Goal: Information Seeking & Learning: Learn about a topic

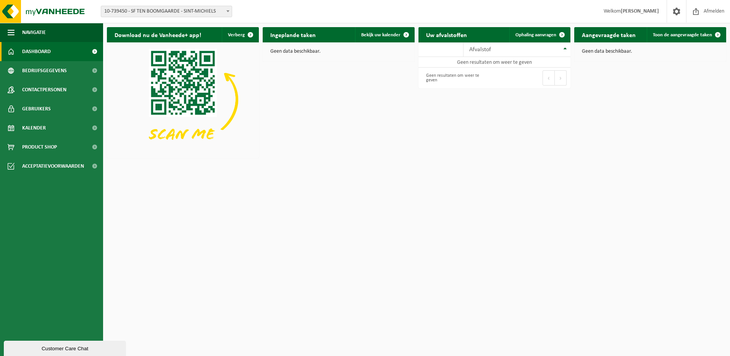
click at [171, 11] on span "10-739450 - SF TEN BOOMGAARDE - SINT-MICHIELS" at bounding box center [166, 11] width 131 height 11
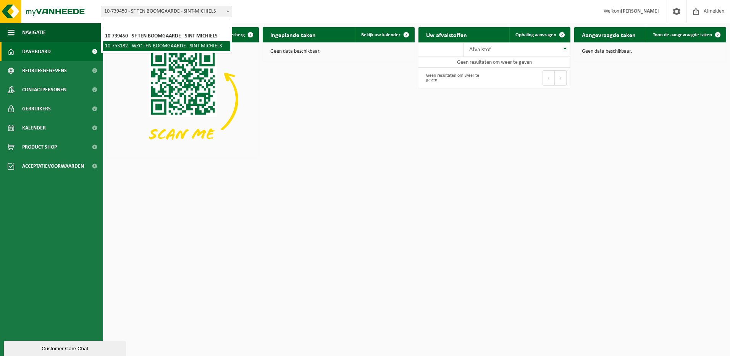
select select "7336"
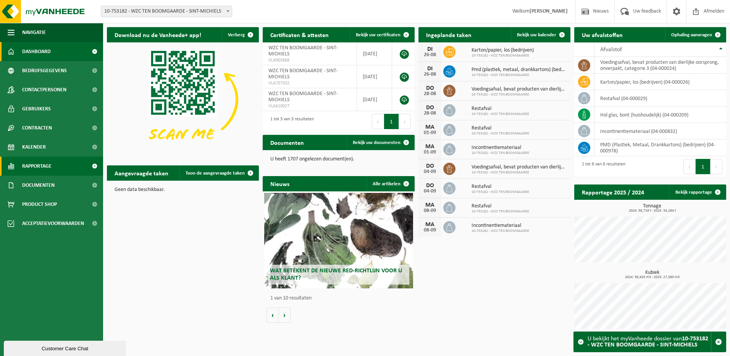
click at [58, 162] on link "Rapportage" at bounding box center [51, 166] width 103 height 19
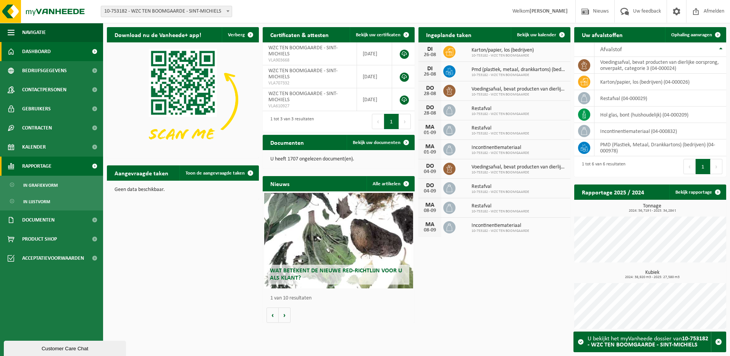
click at [41, 164] on span "Rapportage" at bounding box center [36, 166] width 29 height 19
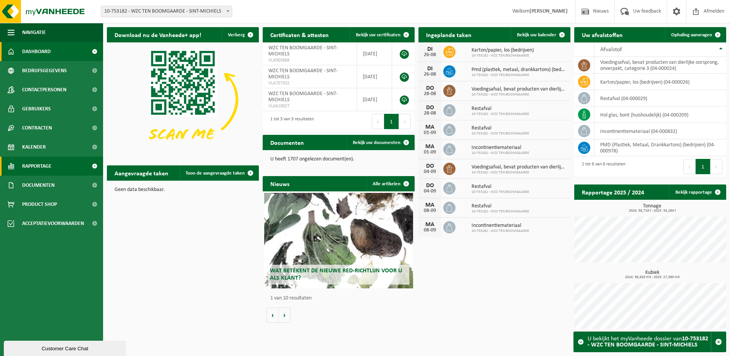
click at [87, 165] on span at bounding box center [94, 166] width 17 height 19
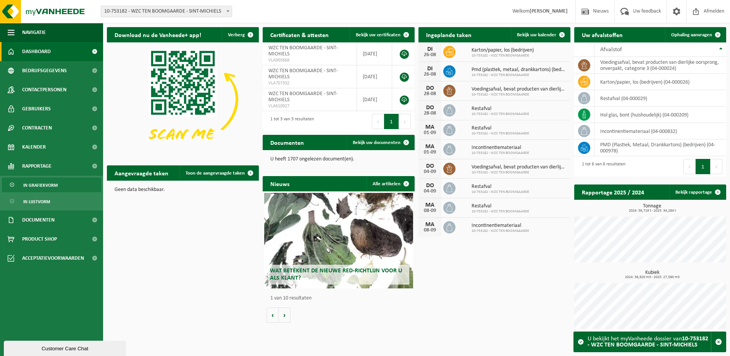
click at [51, 183] on span "In grafiekvorm" at bounding box center [40, 185] width 34 height 15
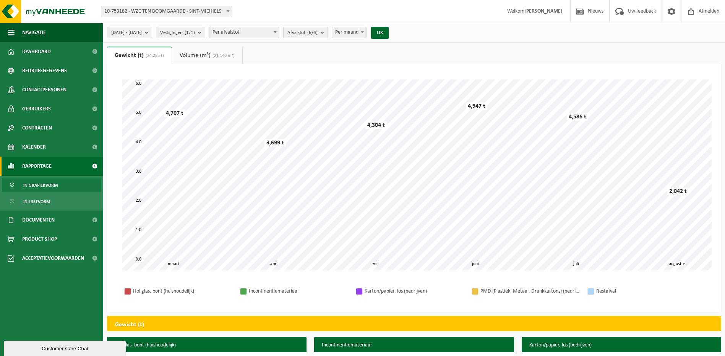
click at [270, 31] on span "Per afvalstof" at bounding box center [244, 32] width 70 height 11
click at [267, 28] on span "Per afvalstof" at bounding box center [244, 32] width 70 height 11
click at [269, 30] on span "Per afvalstof" at bounding box center [244, 32] width 70 height 11
select select "2"
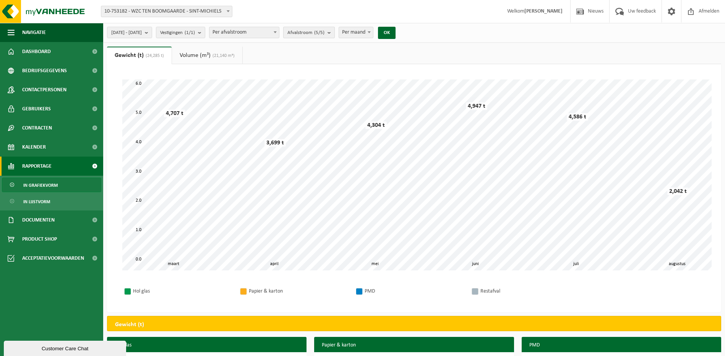
click at [324, 31] on count "(5/5)" at bounding box center [319, 32] width 10 height 5
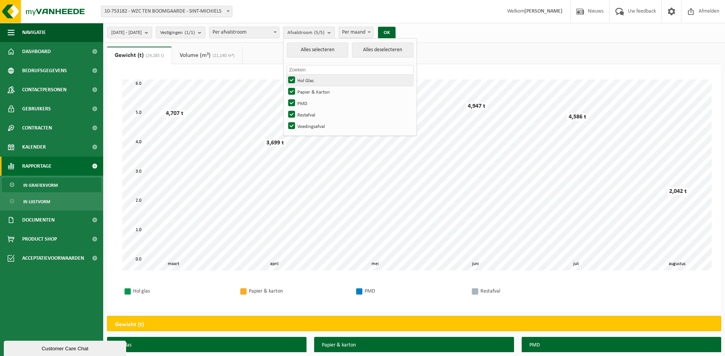
click at [315, 79] on label "Hol Glas" at bounding box center [349, 79] width 126 height 11
click at [285, 74] on input "Hol Glas" at bounding box center [285, 74] width 0 height 0
checkbox input "false"
click at [315, 88] on label "Papier & Karton" at bounding box center [349, 91] width 126 height 11
click at [285, 86] on input "Papier & Karton" at bounding box center [285, 86] width 0 height 0
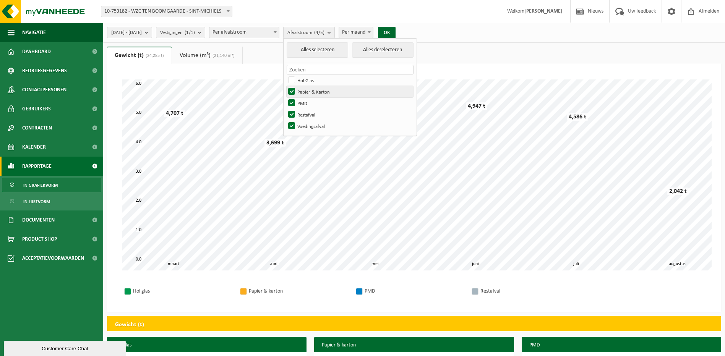
checkbox input "false"
click at [315, 98] on label "PMD" at bounding box center [349, 102] width 126 height 11
click at [285, 97] on input "PMD" at bounding box center [285, 97] width 0 height 0
checkbox input "false"
click at [465, 70] on div "Even geduld. Door de grote hoeveelheid gegevens duurt het laden even. april mei…" at bounding box center [414, 188] width 614 height 248
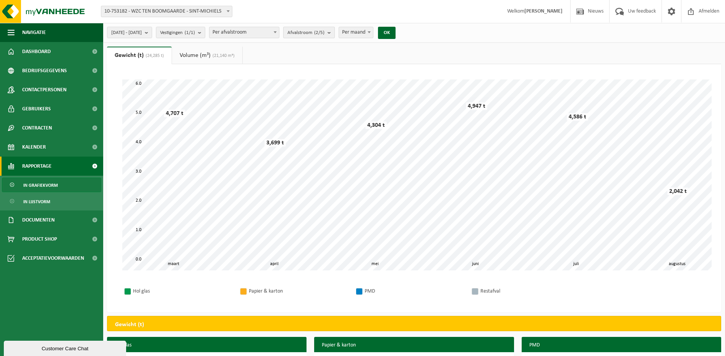
click at [334, 32] on b "submit" at bounding box center [330, 32] width 7 height 11
click at [312, 125] on label "Voedingsafval" at bounding box center [349, 125] width 126 height 11
click at [285, 120] on input "Voedingsafval" at bounding box center [285, 120] width 0 height 0
checkbox input "false"
click at [478, 71] on div "Even geduld. Door de grote hoeveelheid gegevens duurt het laden even. april mei…" at bounding box center [414, 188] width 614 height 248
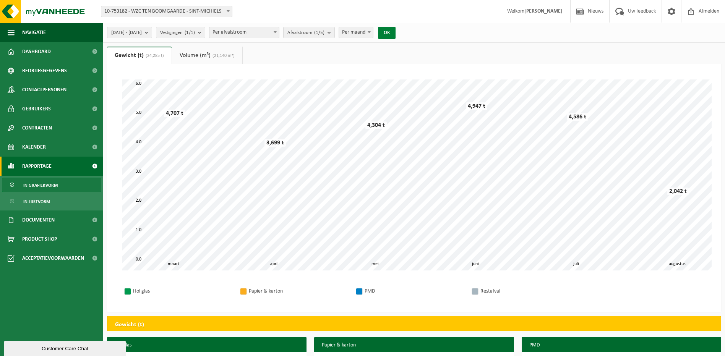
click at [395, 29] on button "OK" at bounding box center [387, 33] width 18 height 12
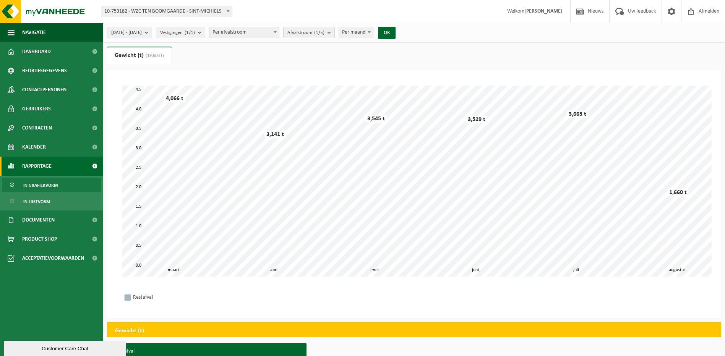
click at [152, 32] on b "submit" at bounding box center [148, 32] width 7 height 11
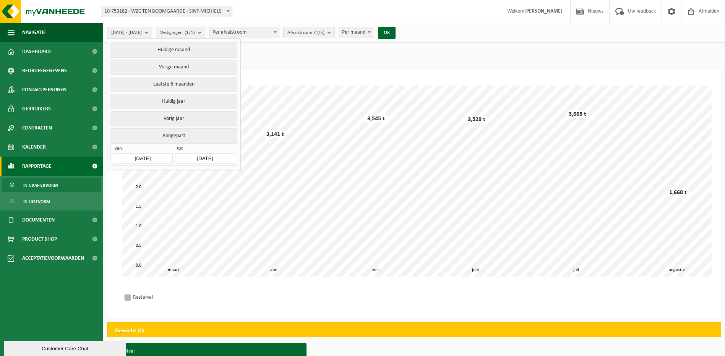
click at [157, 155] on input "[DATE]" at bounding box center [143, 158] width 60 height 10
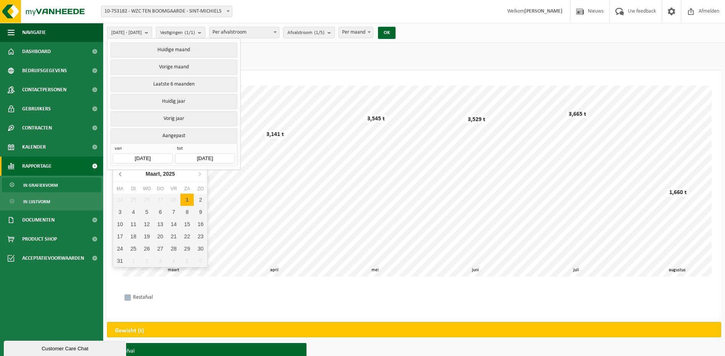
click at [121, 173] on icon at bounding box center [121, 174] width 12 height 12
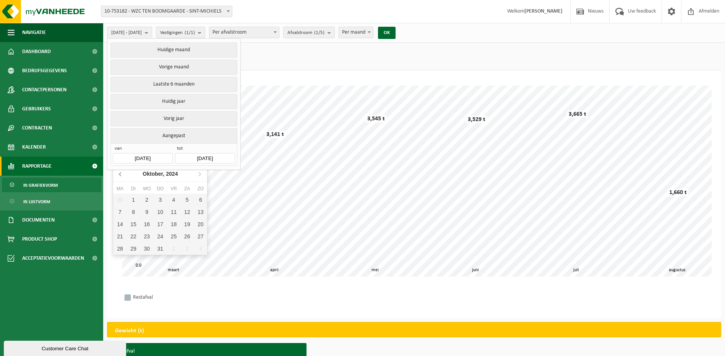
click at [122, 173] on icon at bounding box center [121, 174] width 12 height 12
click at [123, 172] on icon at bounding box center [121, 174] width 12 height 12
click at [123, 173] on icon at bounding box center [121, 174] width 12 height 12
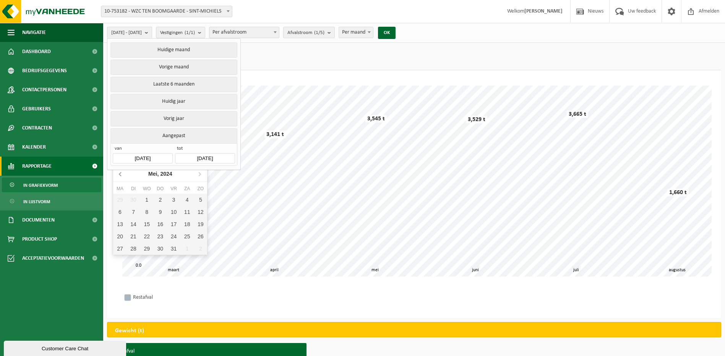
click at [123, 173] on icon at bounding box center [121, 174] width 12 height 12
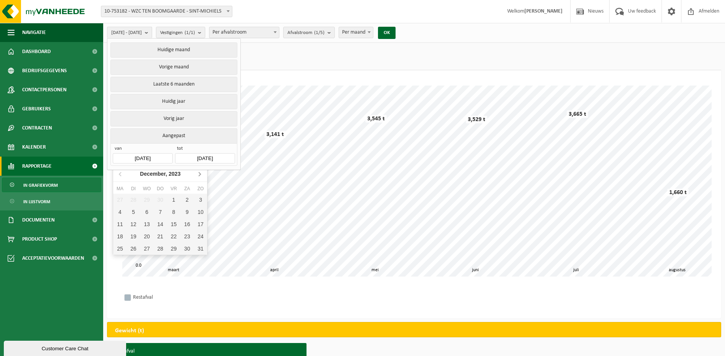
click at [198, 175] on icon at bounding box center [199, 174] width 12 height 12
click at [166, 175] on icon "2024" at bounding box center [171, 173] width 12 height 5
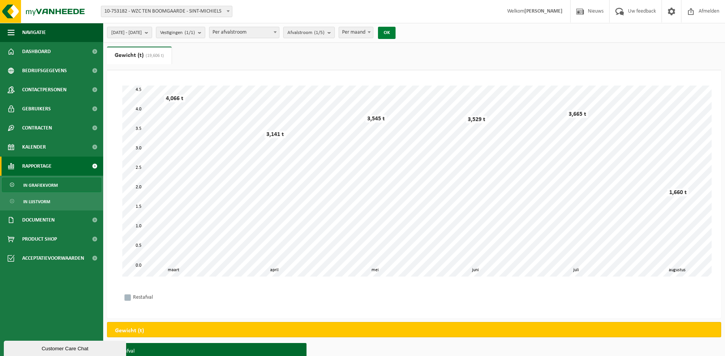
click at [395, 32] on button "OK" at bounding box center [387, 33] width 18 height 12
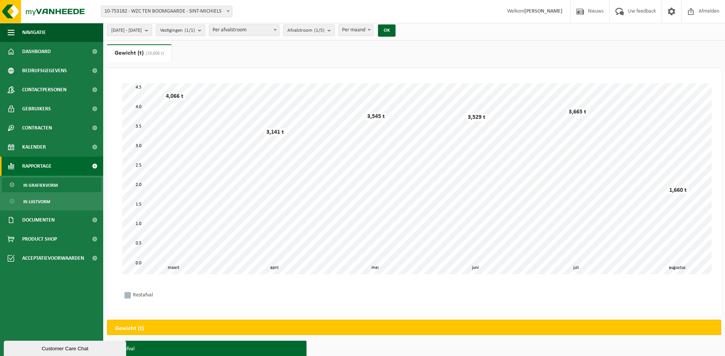
scroll to position [2, 0]
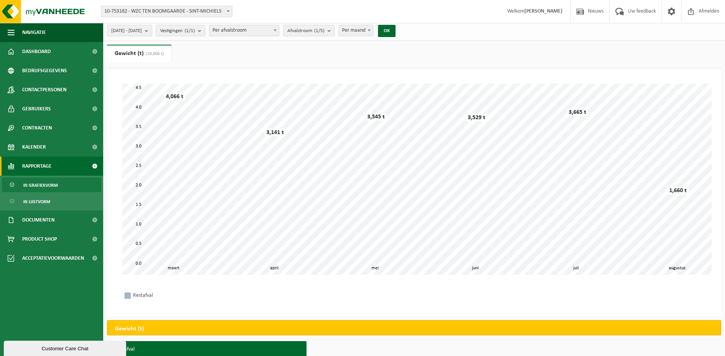
click at [142, 28] on span "[DATE] - [DATE]" at bounding box center [126, 30] width 31 height 11
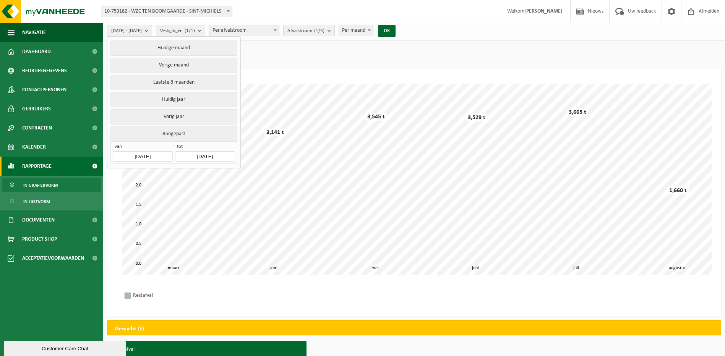
click at [142, 28] on span "[DATE] - [DATE]" at bounding box center [126, 30] width 31 height 11
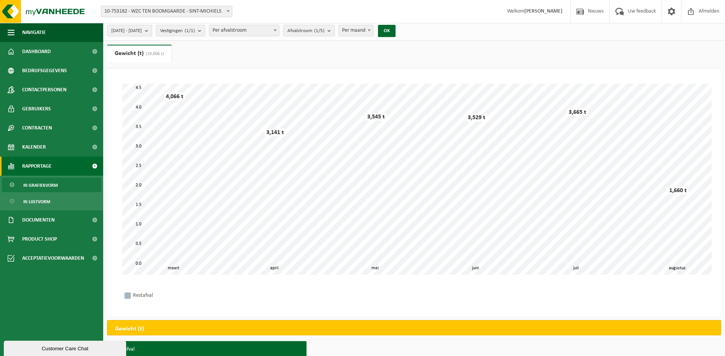
click at [142, 28] on span "[DATE] - [DATE]" at bounding box center [126, 30] width 31 height 11
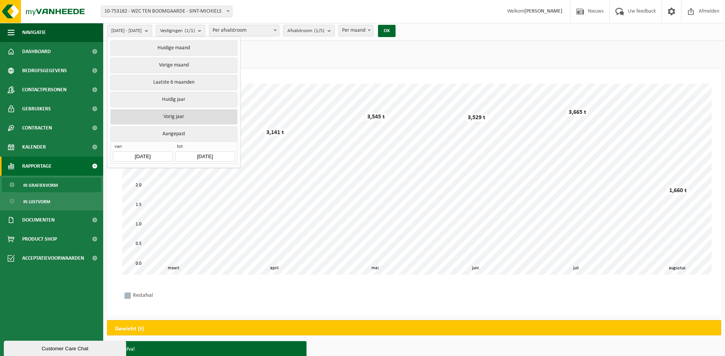
click at [178, 115] on button "Vorig jaar" at bounding box center [173, 116] width 126 height 15
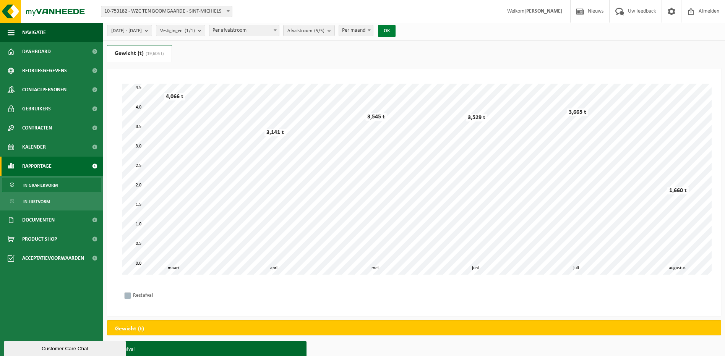
click at [395, 26] on button "OK" at bounding box center [387, 31] width 18 height 12
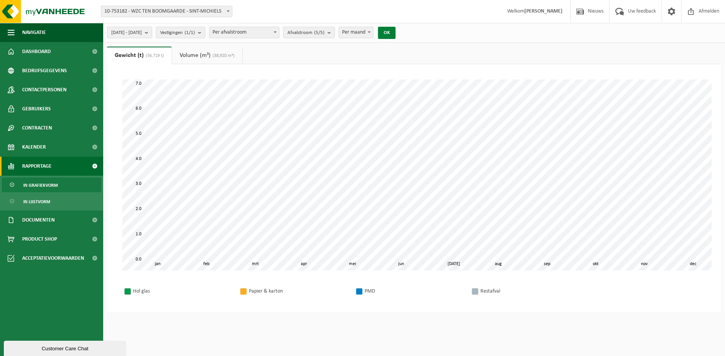
scroll to position [0, 0]
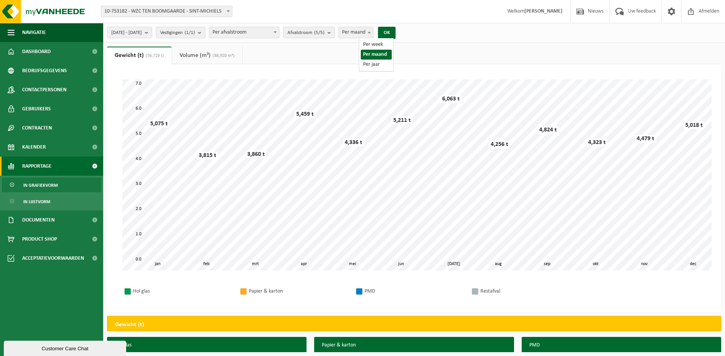
click at [373, 31] on span "Per maand" at bounding box center [356, 32] width 34 height 11
click at [373, 32] on span "Per jaar" at bounding box center [356, 32] width 34 height 11
click at [209, 55] on link "Volume (m³) (38,920 m³)" at bounding box center [207, 56] width 70 height 18
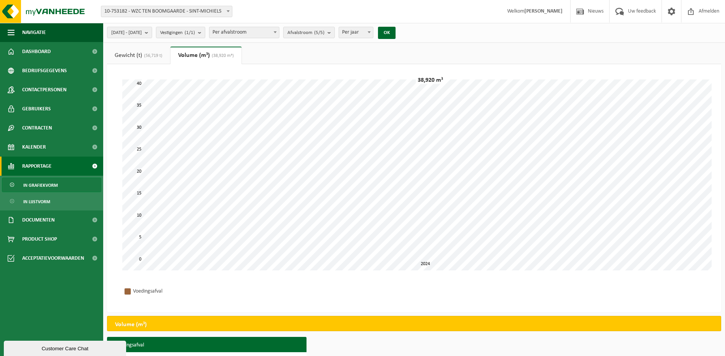
click at [128, 51] on link "Gewicht (t) (56,719 t)" at bounding box center [138, 56] width 63 height 18
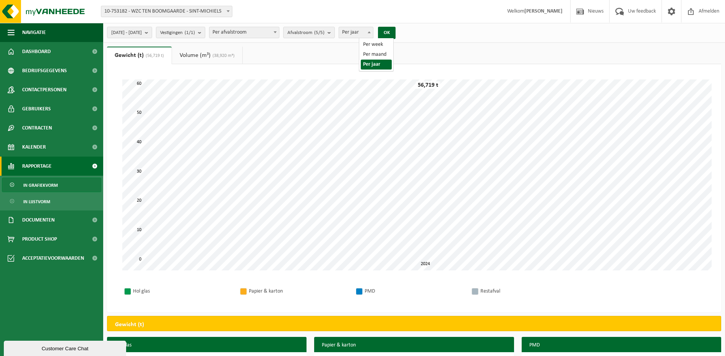
click at [373, 33] on span "Per jaar" at bounding box center [356, 32] width 34 height 11
select select "2"
click at [395, 31] on button "OK" at bounding box center [387, 33] width 18 height 12
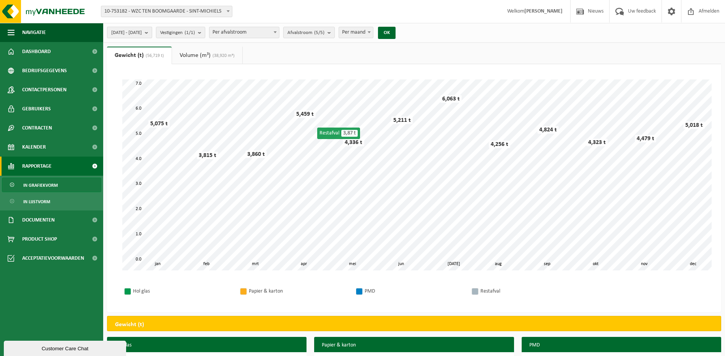
click at [152, 31] on b "submit" at bounding box center [148, 32] width 7 height 11
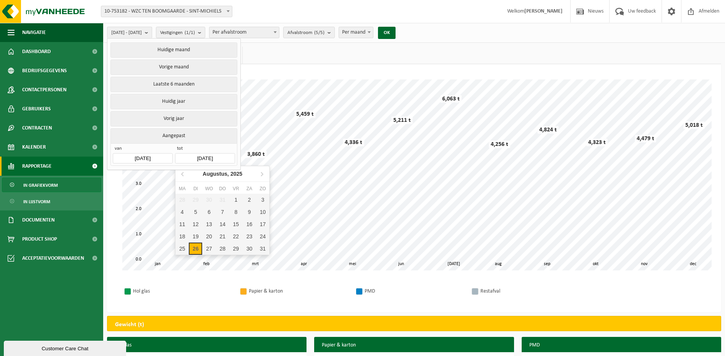
click at [218, 154] on input "[DATE]" at bounding box center [205, 158] width 60 height 10
click at [200, 244] on div "26" at bounding box center [195, 249] width 13 height 12
type input "[DATE]"
click at [196, 154] on input "text" at bounding box center [205, 158] width 60 height 10
click at [194, 249] on div "26" at bounding box center [195, 249] width 13 height 12
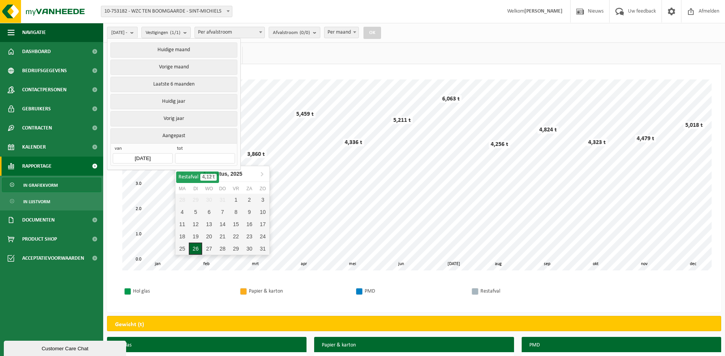
type input "[DATE]"
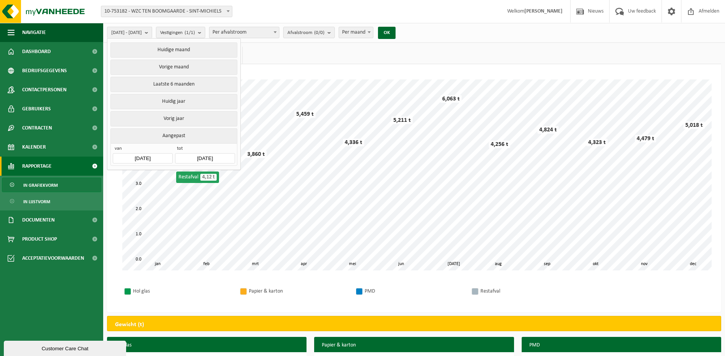
click at [194, 249] on div "26" at bounding box center [195, 252] width 13 height 12
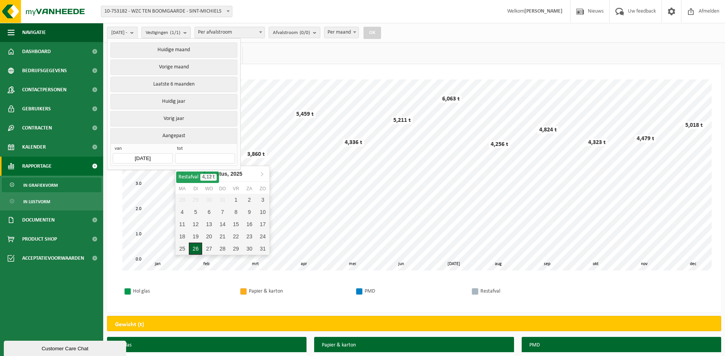
click at [196, 248] on div "26" at bounding box center [195, 249] width 13 height 12
type input "[DATE]"
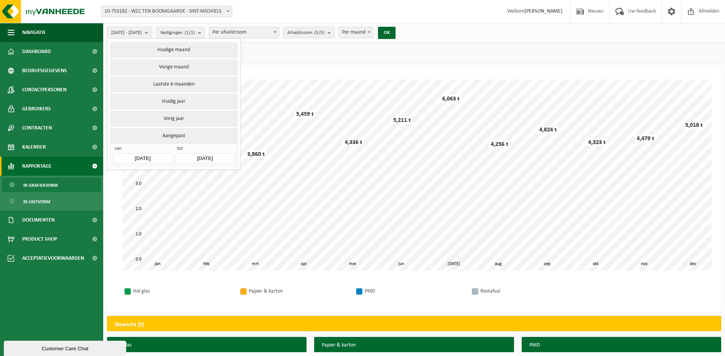
click at [157, 157] on input "[DATE]" at bounding box center [143, 158] width 60 height 10
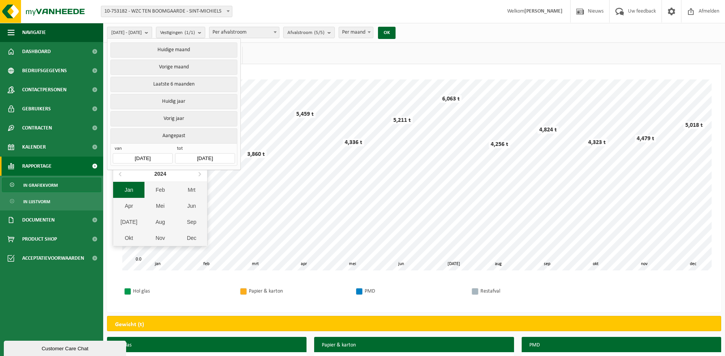
click at [133, 189] on div "Jan" at bounding box center [128, 190] width 31 height 16
click at [122, 175] on icon at bounding box center [121, 174] width 12 height 12
click at [125, 173] on icon at bounding box center [121, 174] width 12 height 12
click at [122, 173] on icon at bounding box center [121, 174] width 12 height 12
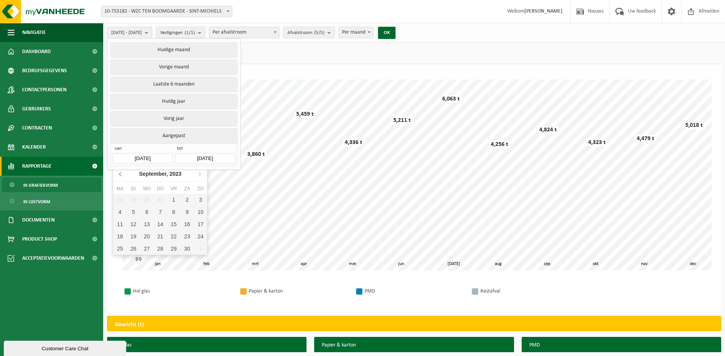
click at [122, 177] on icon at bounding box center [121, 174] width 12 height 12
click at [187, 199] on div "1" at bounding box center [186, 200] width 13 height 12
type input "[DATE]"
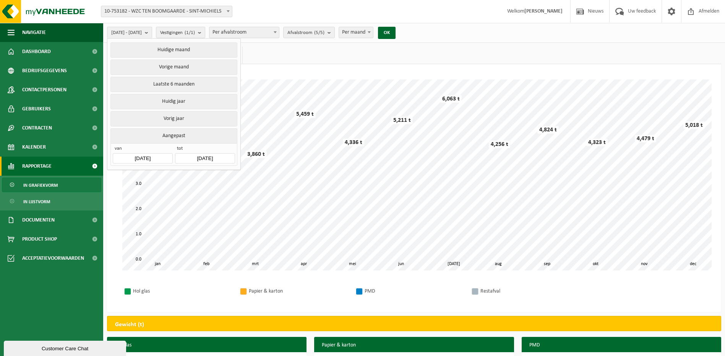
click at [353, 53] on ul "Gewicht (t) (56,719 t) Volume (m³) (38,920 m³)" at bounding box center [414, 56] width 614 height 18
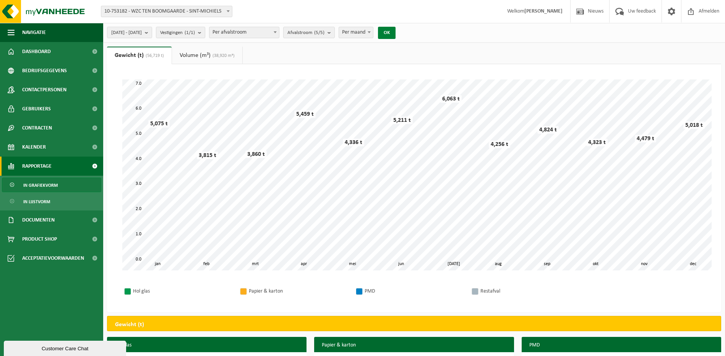
click at [395, 31] on button "OK" at bounding box center [387, 33] width 18 height 12
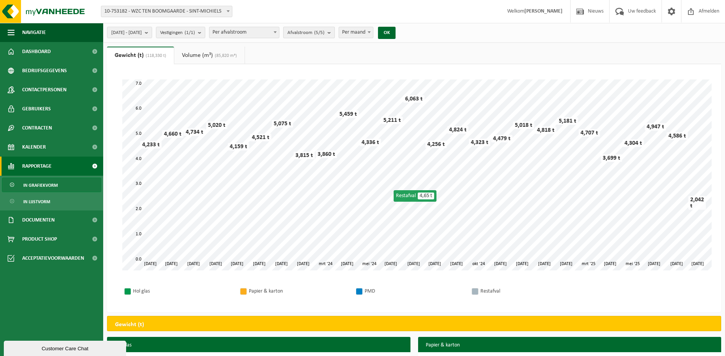
click at [324, 29] on span "Afvalstroom (5/5)" at bounding box center [305, 32] width 37 height 11
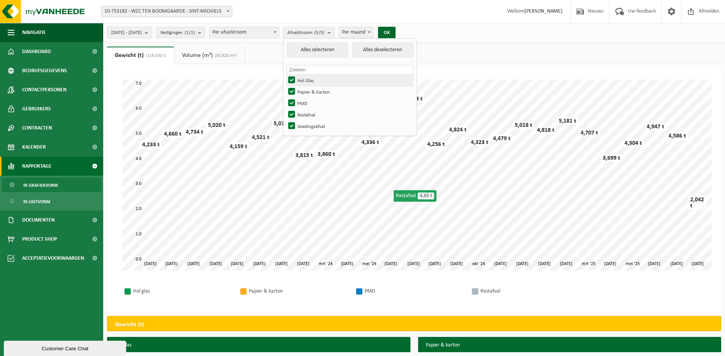
click at [313, 78] on label "Hol Glas" at bounding box center [349, 79] width 126 height 11
click at [285, 74] on input "Hol Glas" at bounding box center [285, 74] width 0 height 0
checkbox input "false"
click at [313, 88] on label "Papier & Karton" at bounding box center [349, 91] width 126 height 11
click at [285, 86] on input "Papier & Karton" at bounding box center [285, 86] width 0 height 0
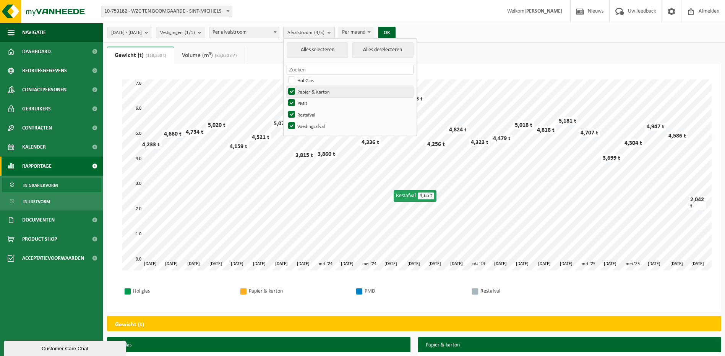
checkbox input "false"
click at [312, 99] on label "PMD" at bounding box center [349, 102] width 126 height 11
click at [285, 97] on input "PMD" at bounding box center [285, 97] width 0 height 0
checkbox input "false"
click at [310, 123] on label "Voedingsafval" at bounding box center [349, 125] width 126 height 11
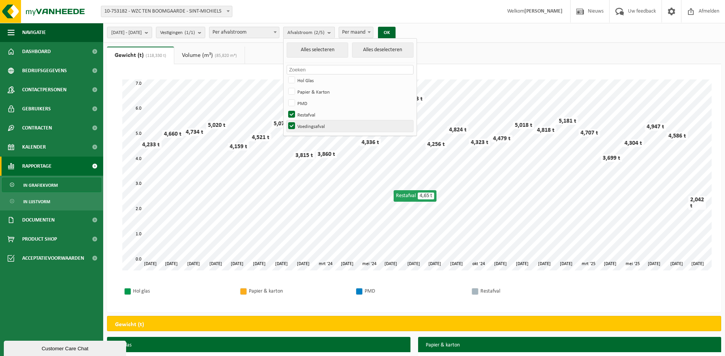
click at [285, 120] on input "Voedingsafval" at bounding box center [285, 120] width 0 height 0
checkbox input "false"
click at [396, 27] on div "OK" at bounding box center [386, 33] width 19 height 12
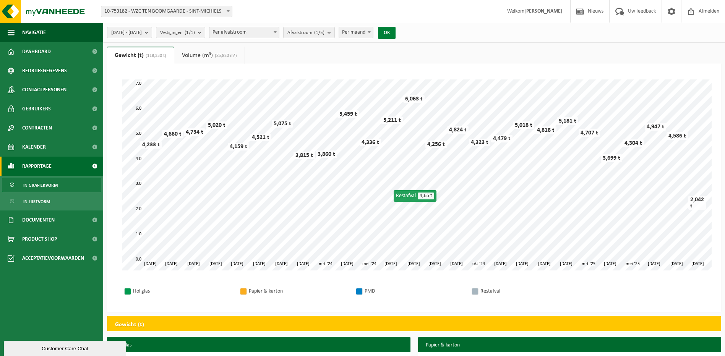
click at [395, 31] on button "OK" at bounding box center [387, 33] width 18 height 12
